Goal: Information Seeking & Learning: Learn about a topic

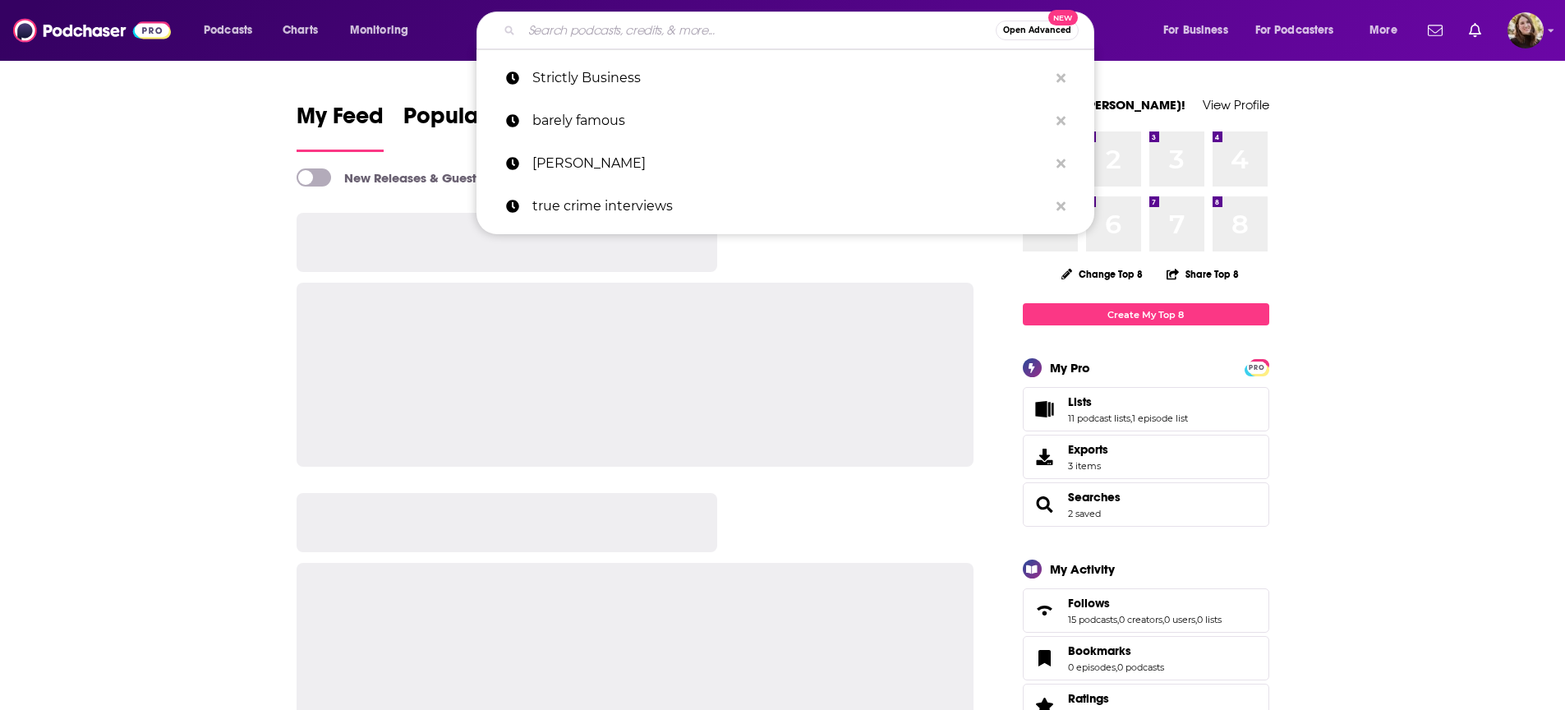
click at [595, 36] on input "Search podcasts, credits, & more..." at bounding box center [759, 30] width 474 height 26
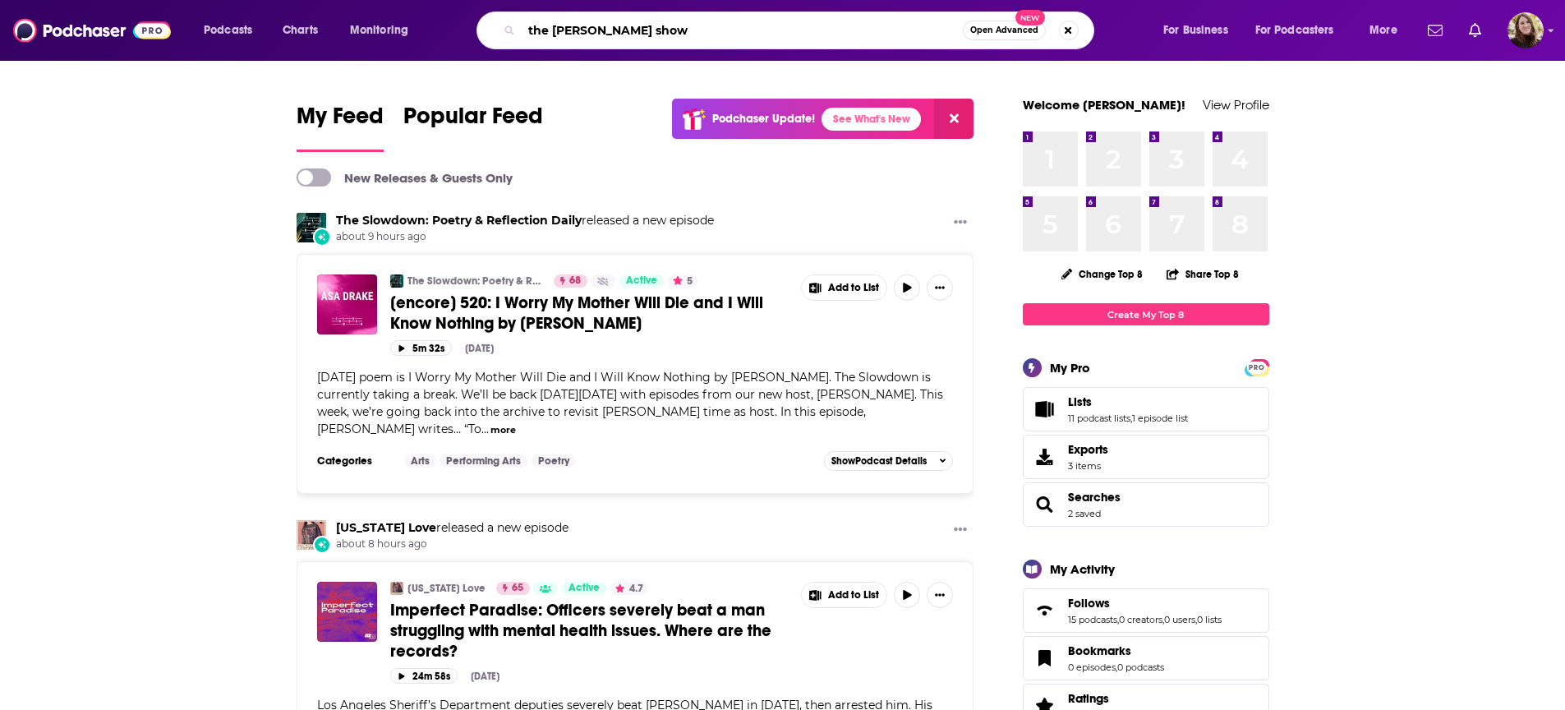
type input "the [PERSON_NAME] show"
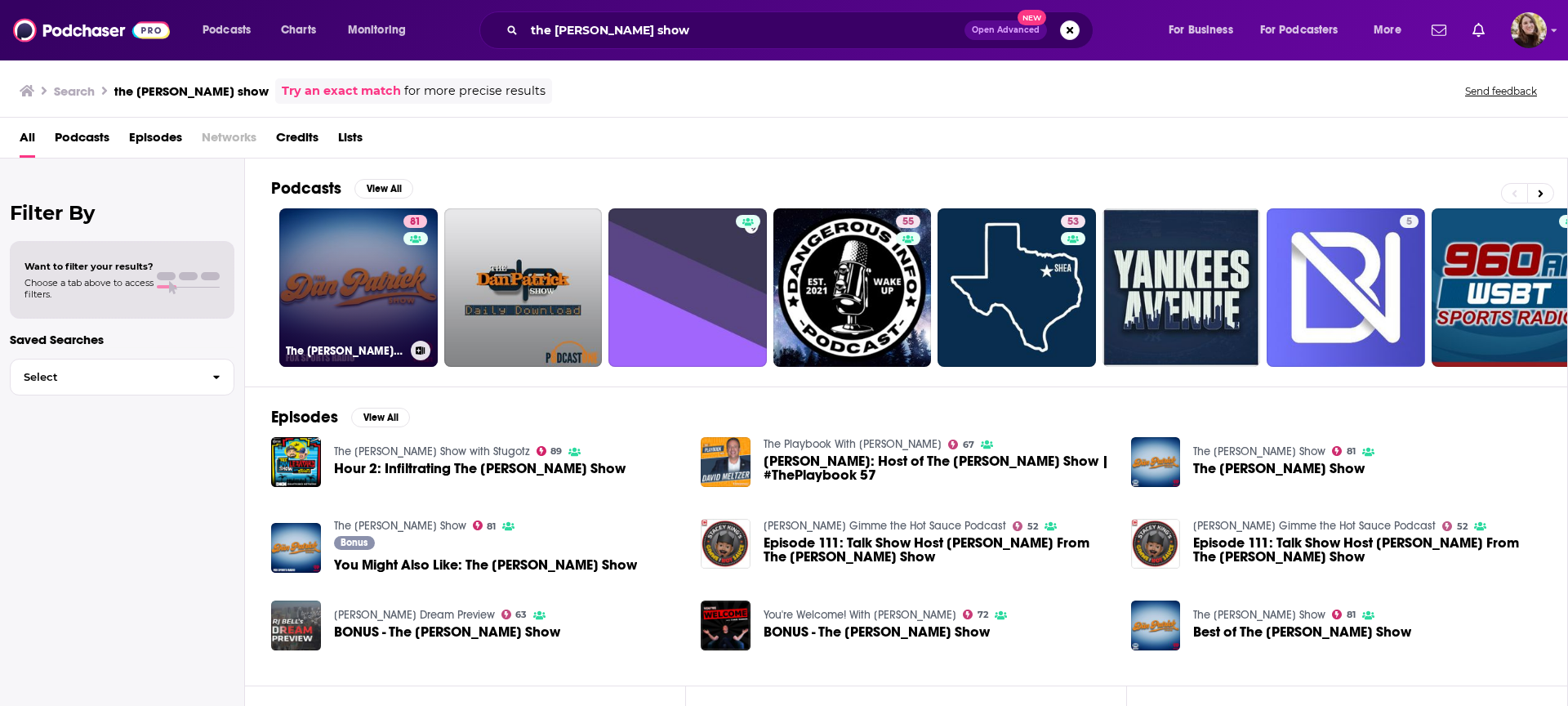
click at [392, 248] on link "81 The [PERSON_NAME] Show" at bounding box center [358, 287] width 158 height 158
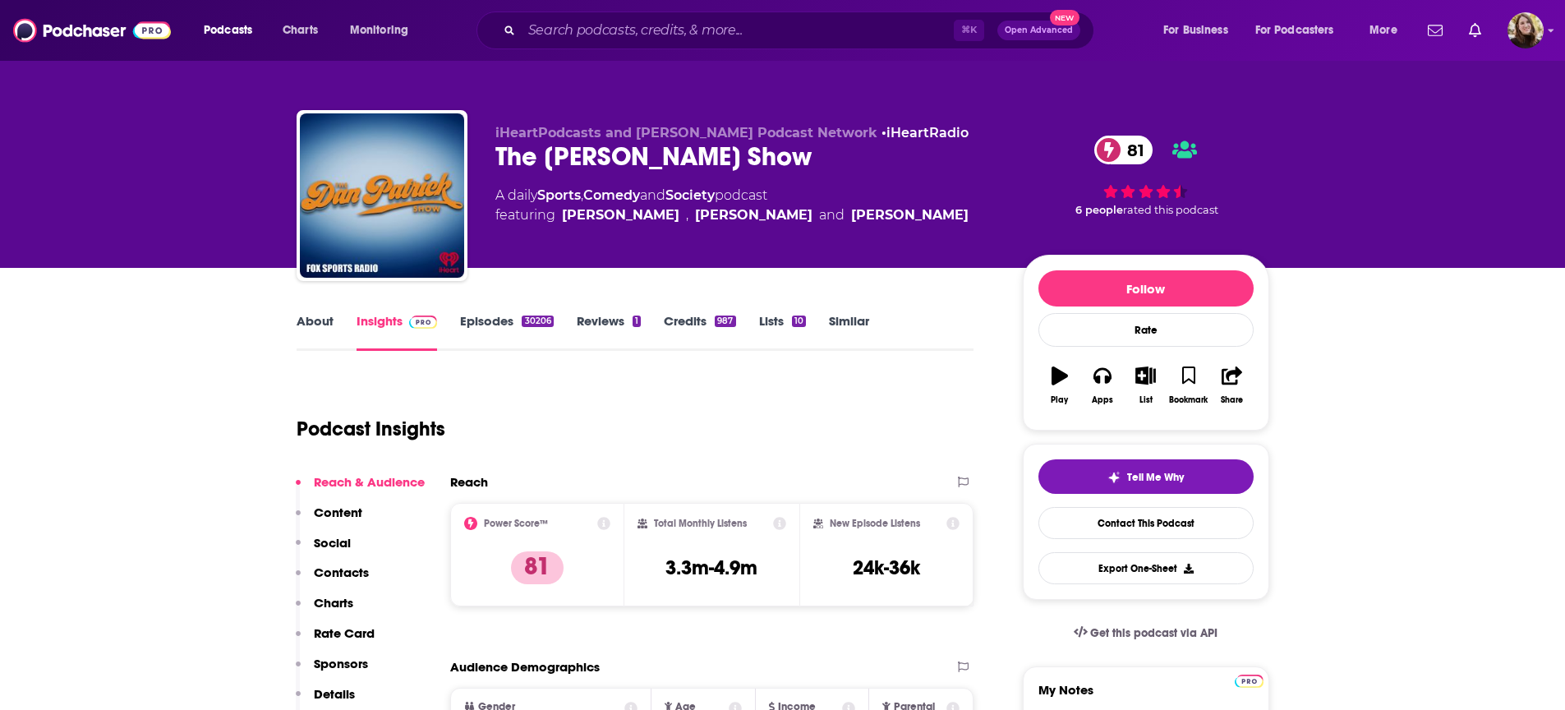
click at [841, 326] on link "Similar" at bounding box center [849, 332] width 40 height 38
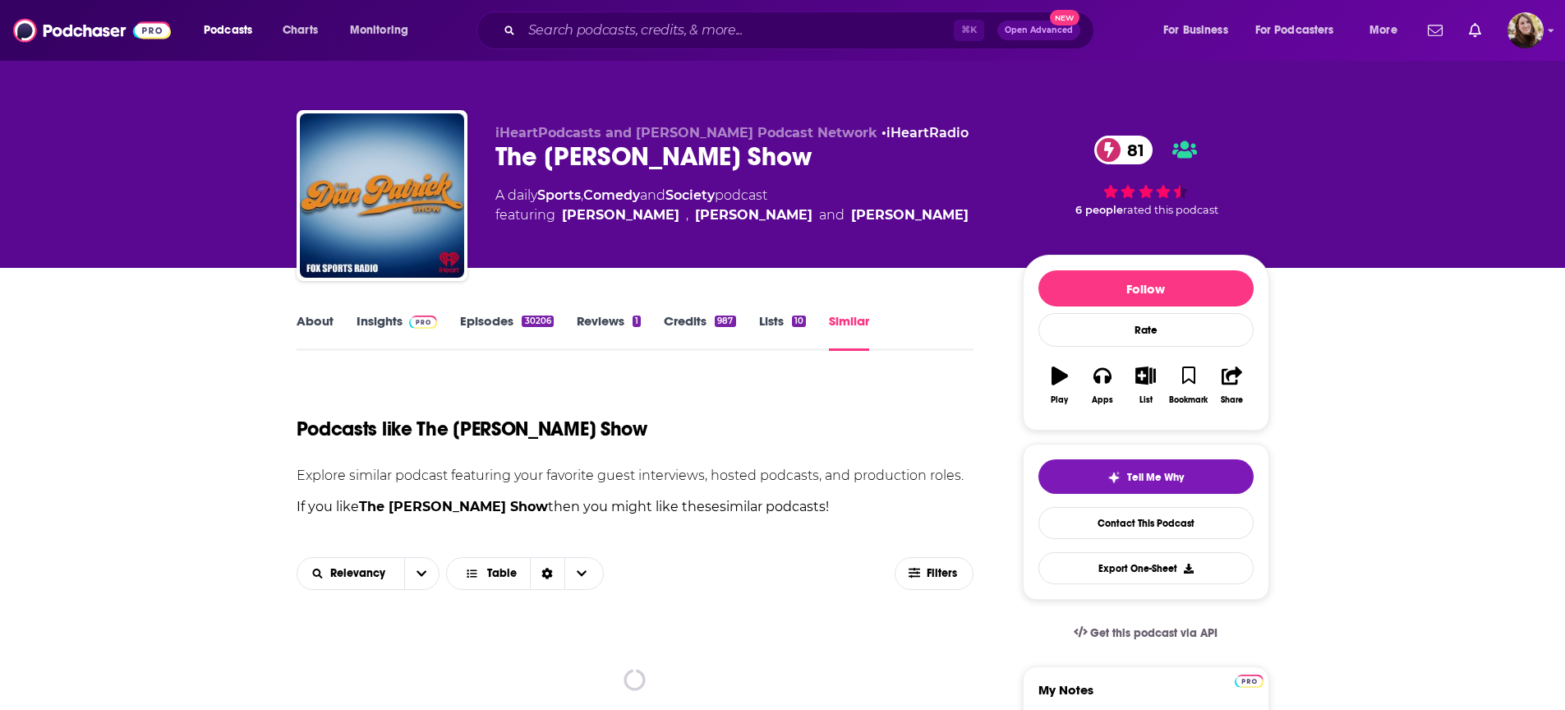
click at [326, 326] on link "About" at bounding box center [315, 332] width 37 height 38
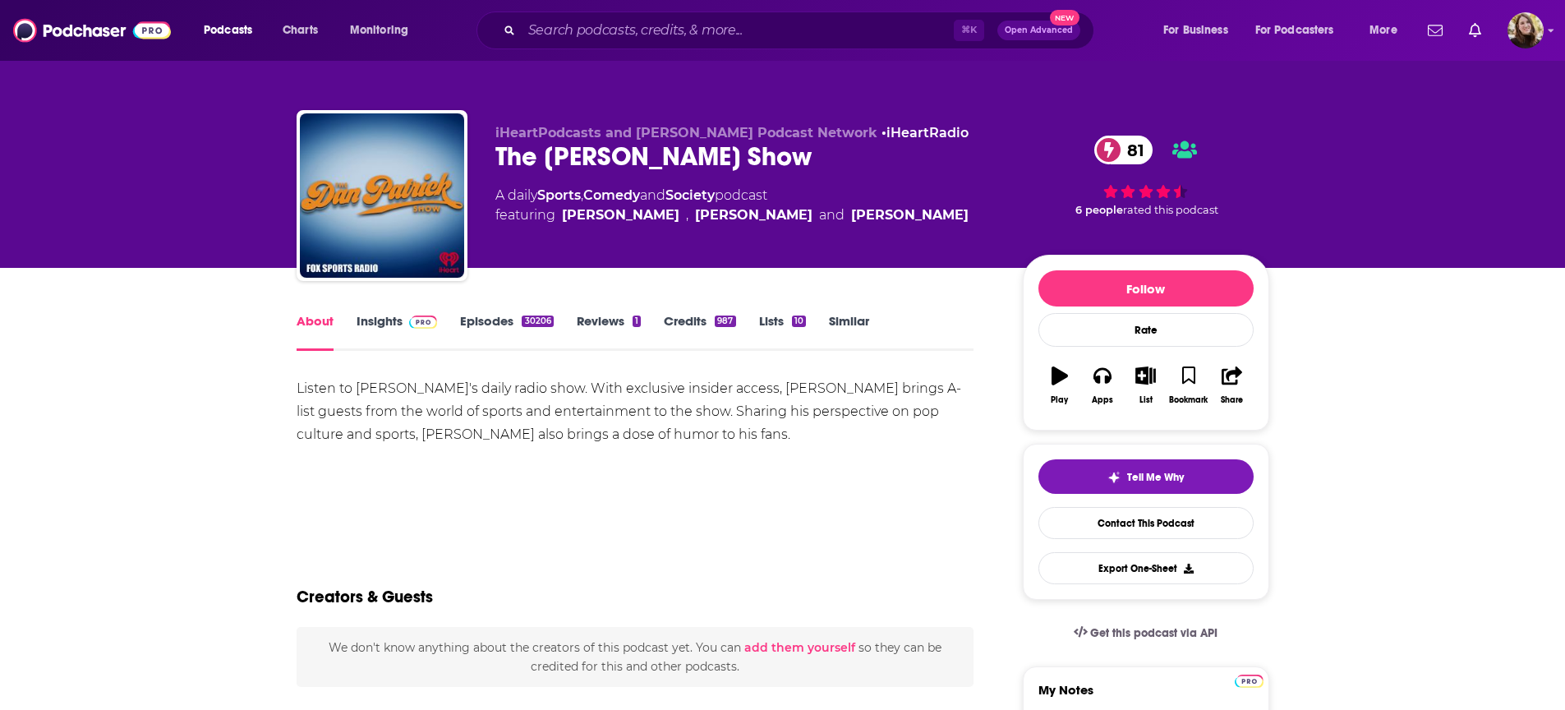
click at [372, 319] on link "Insights" at bounding box center [397, 332] width 81 height 38
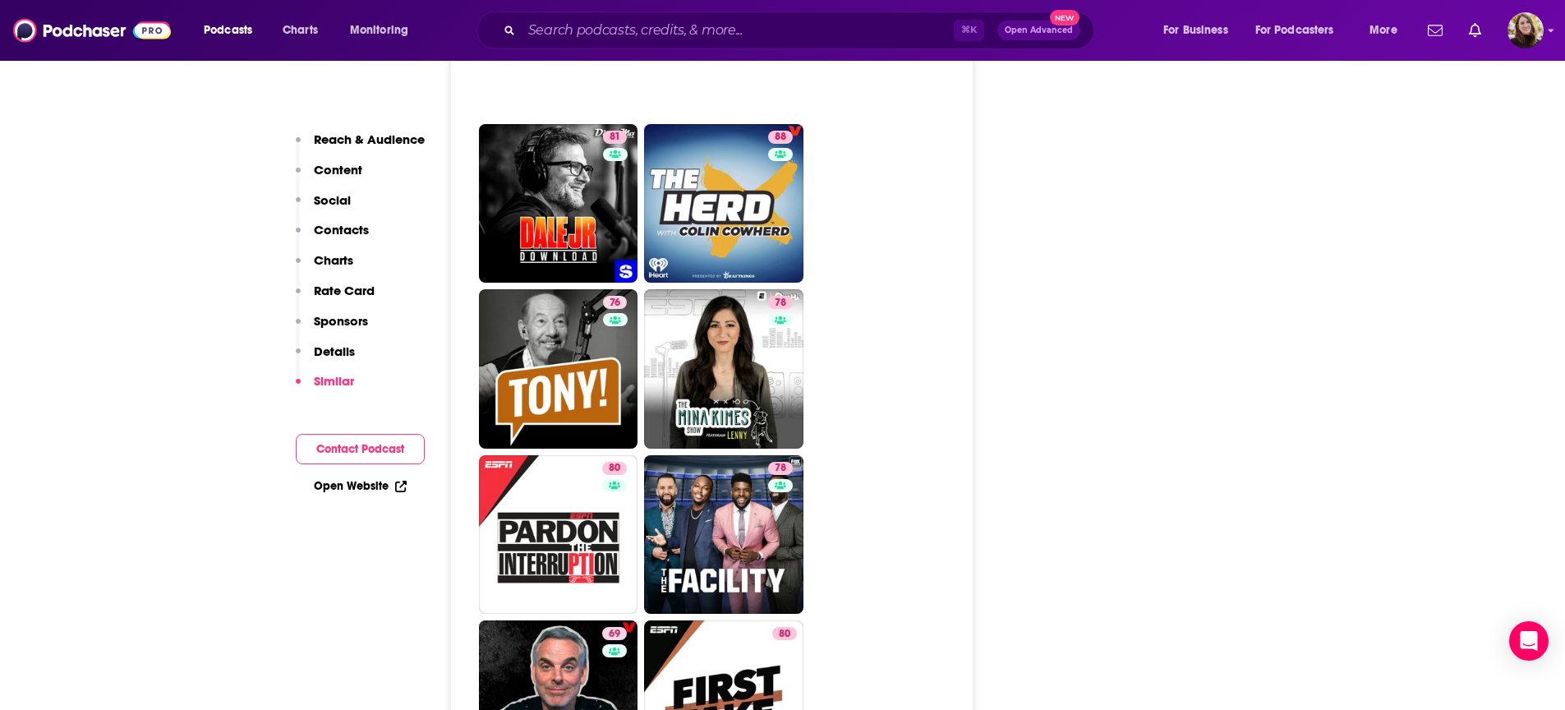
scroll to position [4774, 0]
